Goal: Information Seeking & Learning: Stay updated

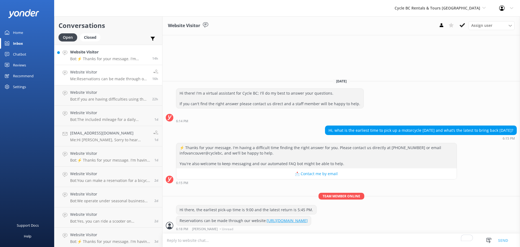
click at [96, 57] on p "Bot: ⚡ Thanks for your message. I'm having a difficult time finding the right a…" at bounding box center [109, 58] width 78 height 5
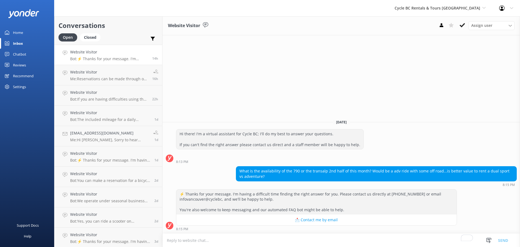
click at [24, 31] on link "Home" at bounding box center [27, 32] width 54 height 11
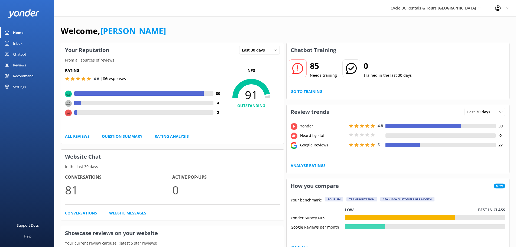
click at [70, 136] on link "All Reviews" at bounding box center [77, 136] width 25 height 6
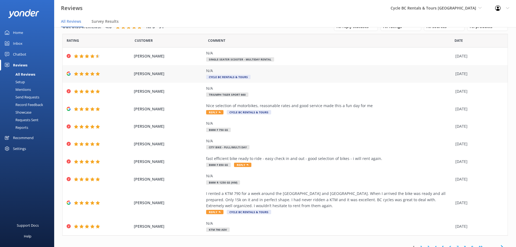
scroll to position [19, 0]
